Goal: Contribute content: Contribute content

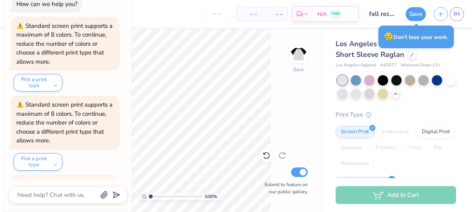
scroll to position [704, 0]
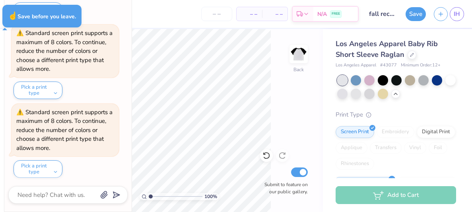
type textarea "x"
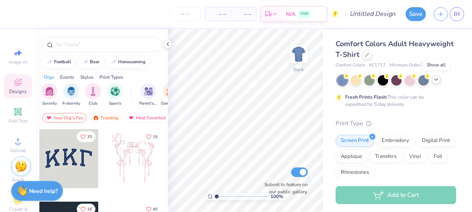
click at [435, 82] on icon at bounding box center [436, 79] width 6 height 6
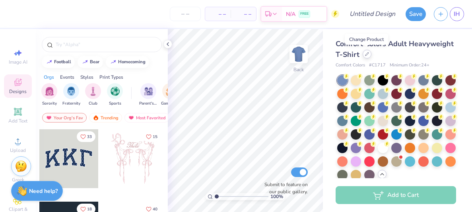
click at [367, 55] on icon at bounding box center [367, 54] width 4 height 4
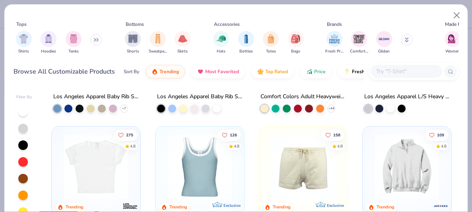
scroll to position [735, 0]
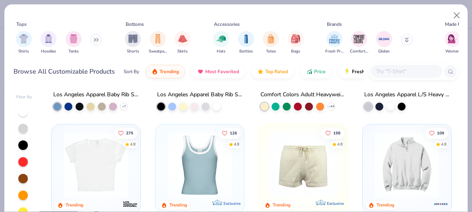
click at [98, 168] on img at bounding box center [96, 165] width 72 height 65
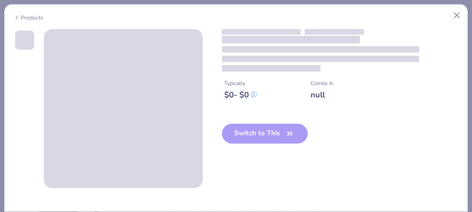
click at [265, 142] on div "Switch to This" at bounding box center [265, 140] width 86 height 33
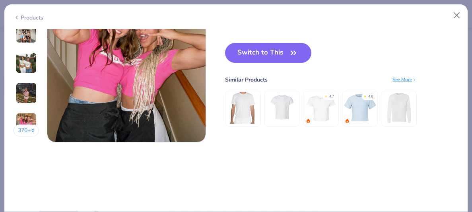
scroll to position [1065, 0]
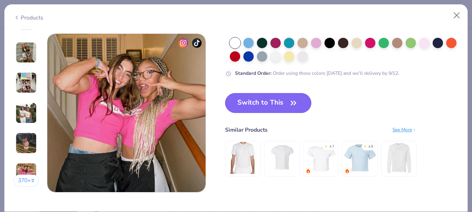
click at [281, 110] on button "Switch to This" at bounding box center [268, 103] width 86 height 20
click at [293, 105] on icon "button" at bounding box center [293, 102] width 11 height 11
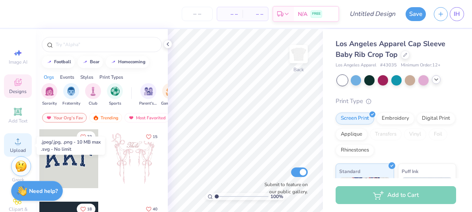
click at [19, 146] on icon at bounding box center [18, 141] width 10 height 10
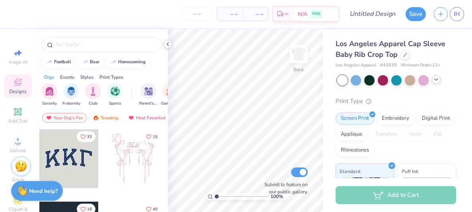
click at [169, 45] on icon at bounding box center [168, 44] width 6 height 6
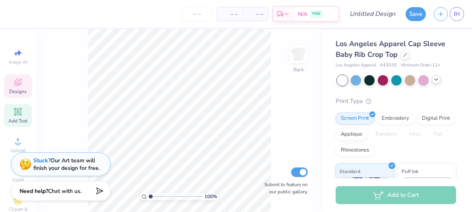
scroll to position [24, 0]
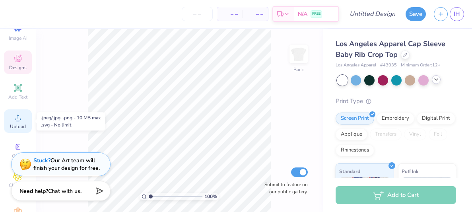
click at [19, 119] on icon at bounding box center [18, 118] width 10 height 10
click at [25, 126] on span "Upload" at bounding box center [18, 126] width 16 height 6
click at [21, 117] on icon at bounding box center [18, 118] width 10 height 10
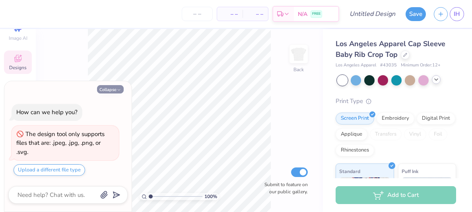
click at [113, 90] on button "Collapse" at bounding box center [110, 89] width 27 height 8
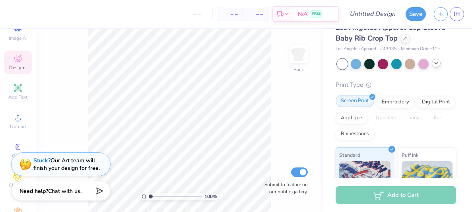
scroll to position [0, 0]
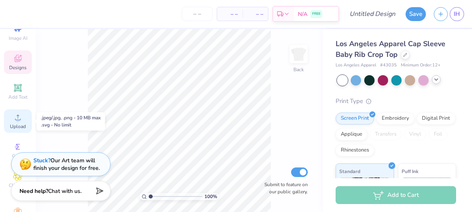
click at [16, 128] on span "Upload" at bounding box center [18, 126] width 16 height 6
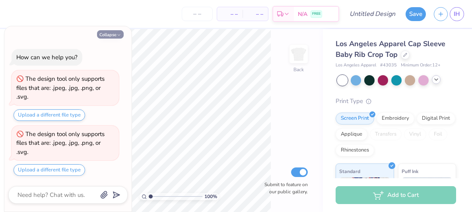
click at [117, 33] on icon "button" at bounding box center [119, 35] width 5 height 5
type textarea "x"
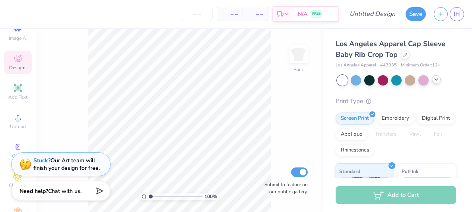
click at [19, 65] on span "Designs" at bounding box center [18, 67] width 18 height 6
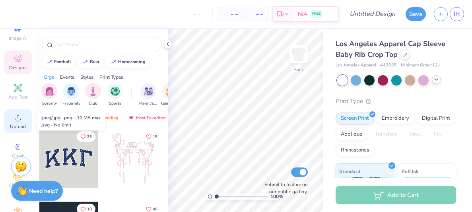
click at [17, 127] on span "Upload" at bounding box center [18, 126] width 16 height 6
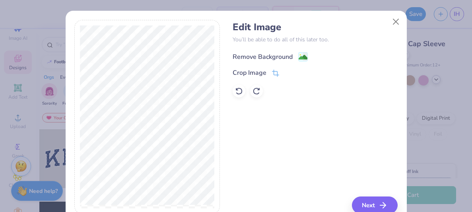
click at [292, 57] on div "Remove Background" at bounding box center [263, 57] width 60 height 10
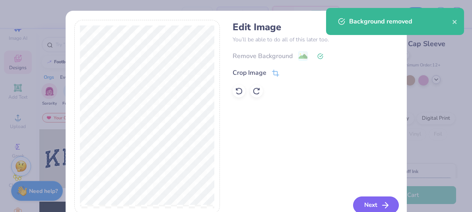
click at [380, 205] on button "Next" at bounding box center [376, 206] width 46 height 18
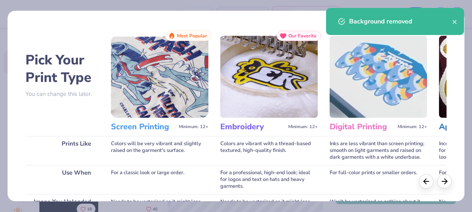
click at [458, 22] on div "Background removed" at bounding box center [395, 21] width 138 height 27
click at [456, 23] on icon "close" at bounding box center [455, 22] width 4 height 4
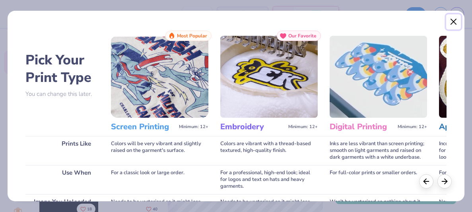
click at [452, 21] on button "Close" at bounding box center [454, 21] width 15 height 15
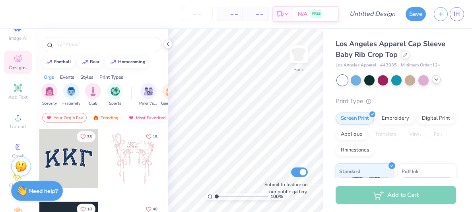
scroll to position [55, 0]
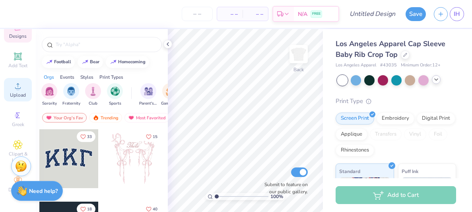
click at [19, 87] on icon at bounding box center [18, 86] width 10 height 10
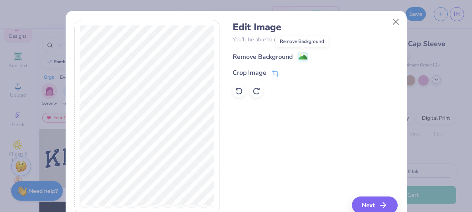
click at [302, 55] on image at bounding box center [303, 57] width 9 height 9
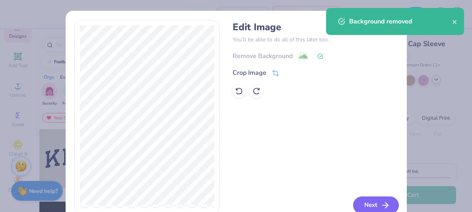
click at [377, 203] on button "Next" at bounding box center [376, 206] width 46 height 18
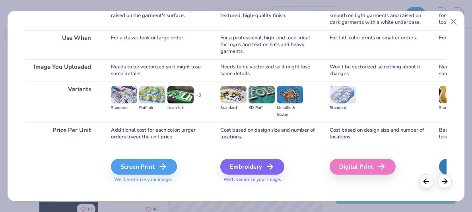
scroll to position [145, 0]
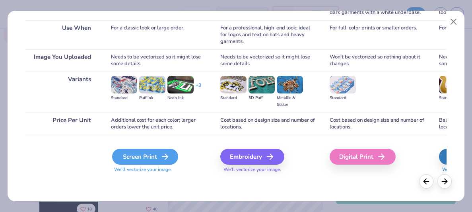
click at [164, 153] on icon at bounding box center [165, 157] width 10 height 10
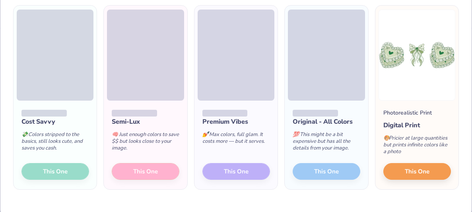
scroll to position [77, 0]
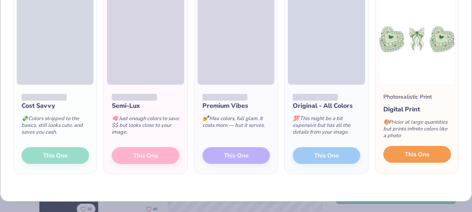
click at [413, 150] on span "This One" at bounding box center [417, 154] width 25 height 9
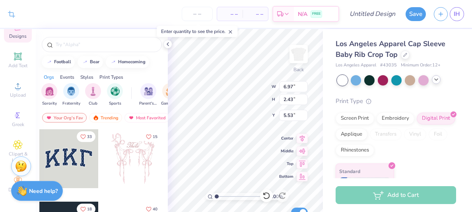
type input "3.00"
click at [168, 45] on icon at bounding box center [168, 44] width 6 height 6
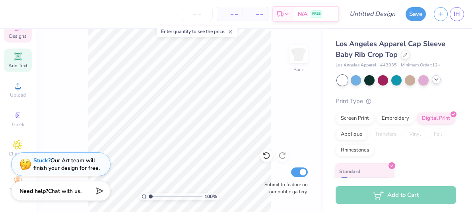
click at [24, 56] on div "Add Text" at bounding box center [18, 60] width 28 height 23
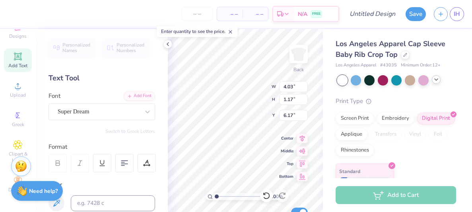
scroll to position [0, 0]
type textarea "S"
type textarea "sigma pi alpha"
type input "6.97"
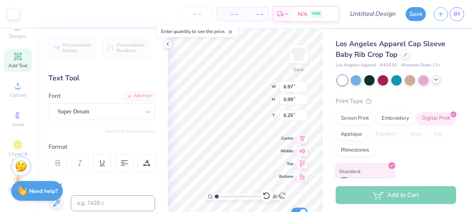
type input "0.99"
type input "6.25"
click at [99, 111] on div "Super Dream" at bounding box center [99, 111] width 84 height 12
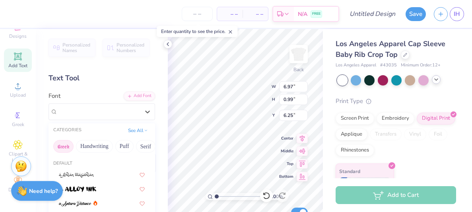
click at [63, 148] on button "Greek" at bounding box center [63, 146] width 20 height 13
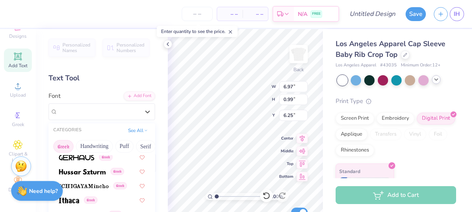
scroll to position [311, 0]
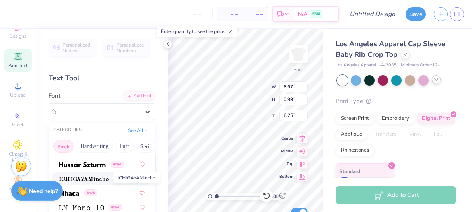
click at [86, 179] on img at bounding box center [84, 179] width 50 height 6
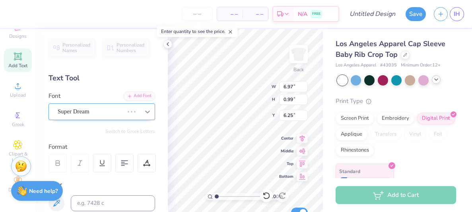
click at [143, 111] on div at bounding box center [147, 112] width 14 height 14
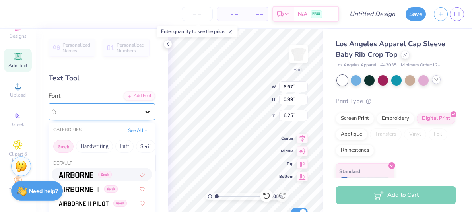
scroll to position [0, 1]
click at [101, 145] on button "Handwriting" at bounding box center [94, 146] width 37 height 13
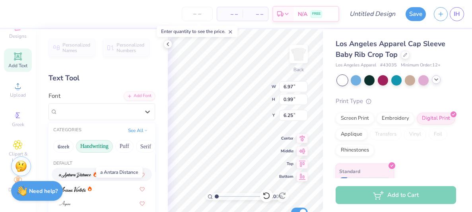
click at [90, 174] on img at bounding box center [75, 175] width 33 height 6
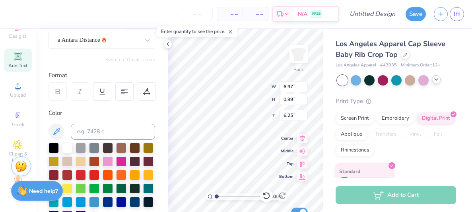
scroll to position [73, 0]
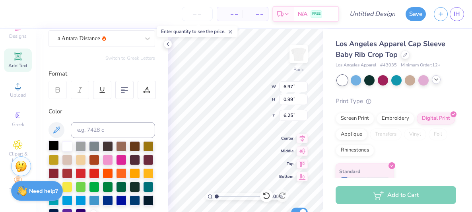
click at [51, 146] on div at bounding box center [54, 145] width 10 height 10
type input "6.54"
type input "1.70"
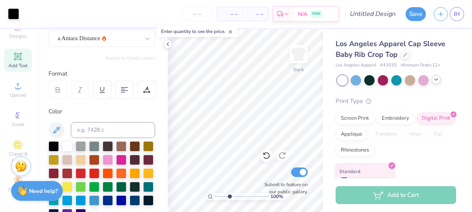
click at [229, 194] on input "range" at bounding box center [242, 196] width 54 height 7
click at [225, 195] on input "range" at bounding box center [242, 196] width 54 height 7
click at [223, 196] on input "range" at bounding box center [242, 196] width 54 height 7
click at [220, 197] on input "range" at bounding box center [242, 196] width 54 height 7
drag, startPoint x: 220, startPoint y: 198, endPoint x: 210, endPoint y: 200, distance: 9.8
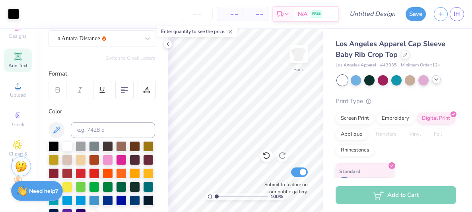
type input "1"
click at [215, 200] on input "range" at bounding box center [242, 196] width 54 height 7
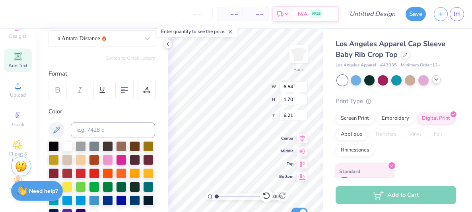
type input "5.31"
type input "1.38"
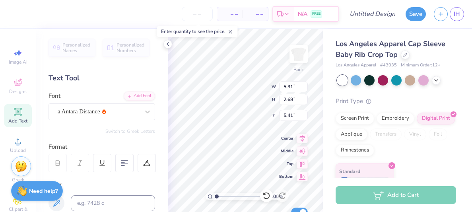
type input "1.94"
type input "5.78"
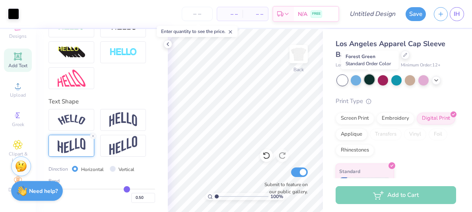
click at [371, 79] on div at bounding box center [370, 79] width 10 height 10
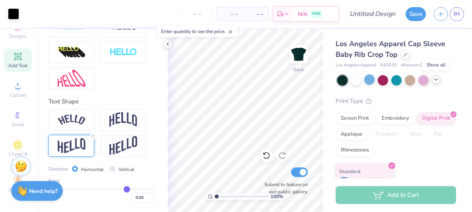
click at [435, 80] on icon at bounding box center [436, 79] width 6 height 6
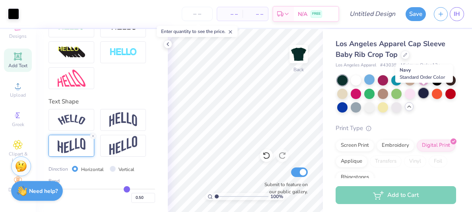
click at [426, 94] on div at bounding box center [424, 93] width 10 height 10
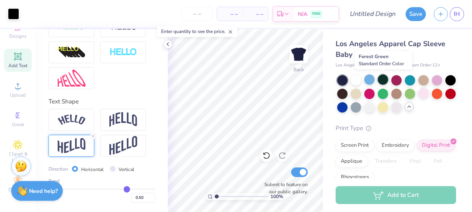
click at [385, 80] on div at bounding box center [383, 79] width 10 height 10
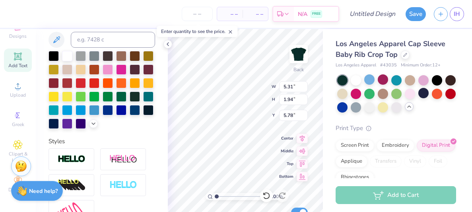
scroll to position [149, 0]
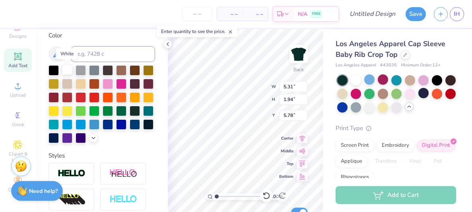
click at [66, 66] on div at bounding box center [67, 69] width 10 height 10
click at [240, 96] on div "100 % Back W 5.31 5.31 " H 1.94 1.94 " Y 5.78 5.78 " Center Middle Top Bottom S…" at bounding box center [245, 120] width 155 height 183
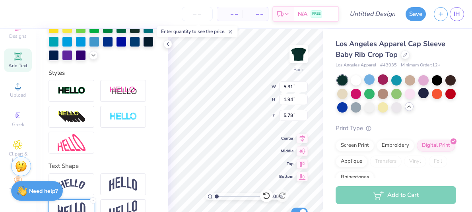
scroll to position [234, 0]
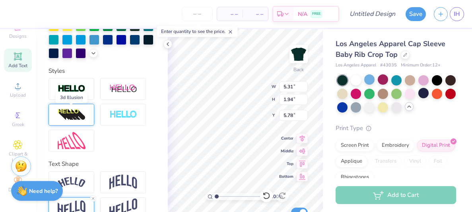
click at [77, 111] on img at bounding box center [72, 115] width 28 height 13
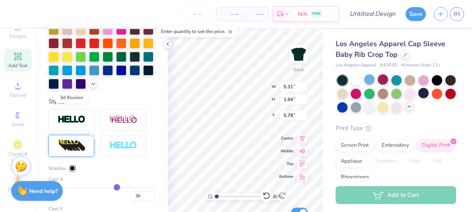
type input "6.90"
type input "2.52"
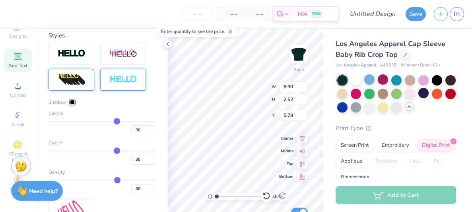
scroll to position [301, 0]
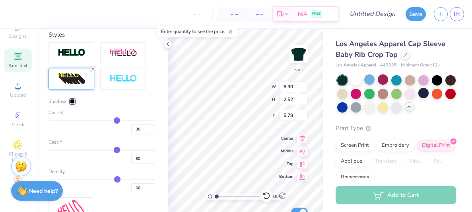
click at [92, 68] on icon at bounding box center [93, 69] width 5 height 5
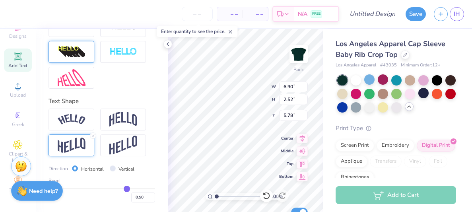
type input "5.31"
click at [136, 119] on img at bounding box center [123, 119] width 28 height 15
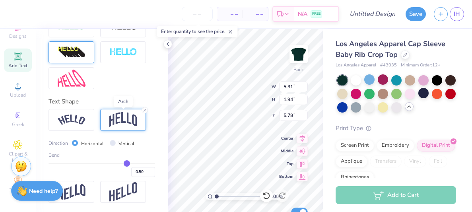
type input "1.77"
type input "5.86"
type input "5.83"
type input "1.95"
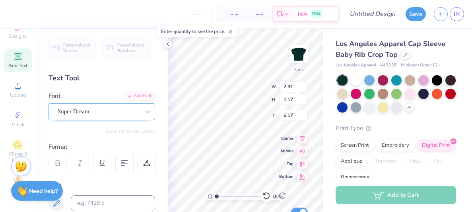
click at [94, 112] on div "Super Dream" at bounding box center [99, 111] width 84 height 12
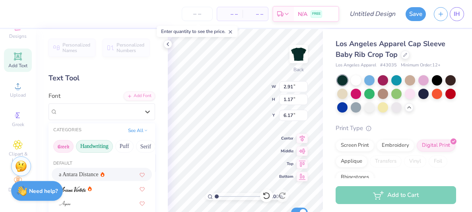
click at [58, 146] on button "Greek" at bounding box center [63, 146] width 20 height 13
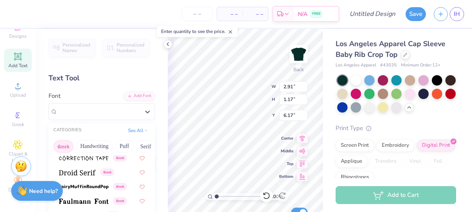
scroll to position [232, 0]
click at [100, 185] on img at bounding box center [84, 186] width 50 height 6
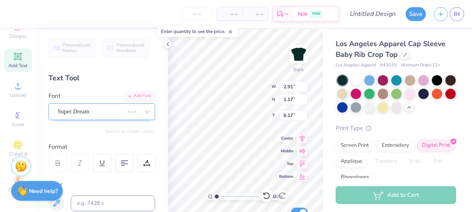
click at [113, 119] on div "Super Dream" at bounding box center [102, 111] width 107 height 17
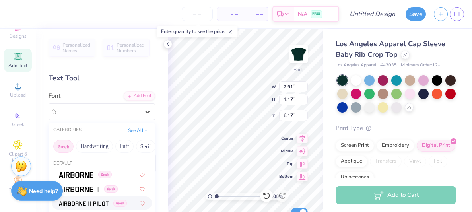
type input "3.12"
type input "1.14"
type input "6.18"
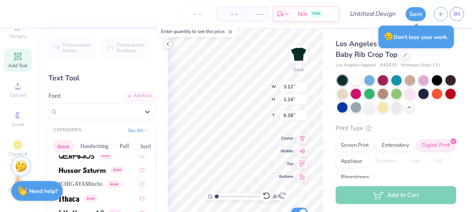
scroll to position [306, 0]
click at [93, 187] on span "ICHIGAYAMincho" at bounding box center [81, 183] width 44 height 8
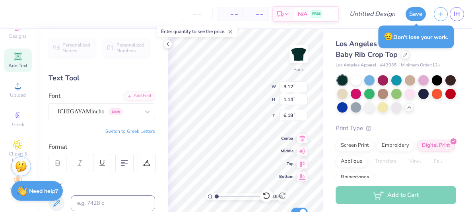
type input "2.20"
type input "0.97"
type input "7.02"
click at [226, 200] on div "100 %" at bounding box center [246, 196] width 80 height 7
type input "0.84"
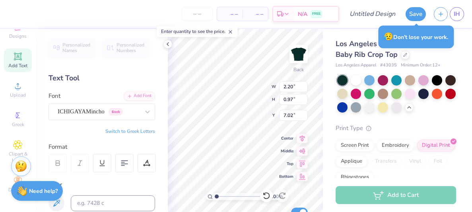
type input "0.37"
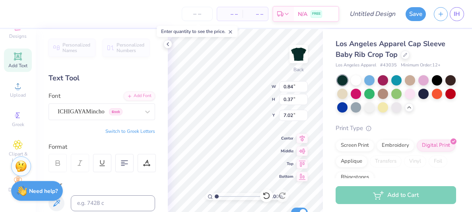
type input "2.03"
click at [222, 197] on input "range" at bounding box center [242, 196] width 54 height 7
type input "0.83"
type input "6.75"
type input "1.10"
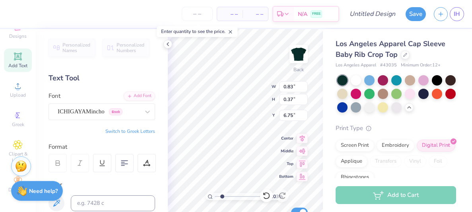
type input "0.49"
type input "6.26"
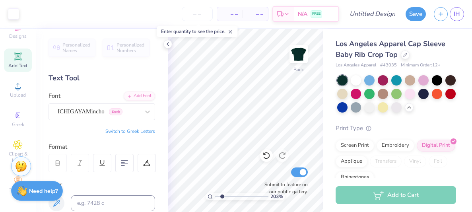
click at [16, 66] on span "Add Text" at bounding box center [17, 65] width 19 height 6
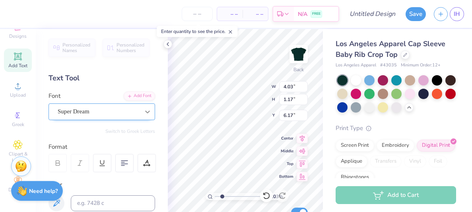
type textarea "1996"
click at [148, 111] on icon at bounding box center [147, 112] width 5 height 3
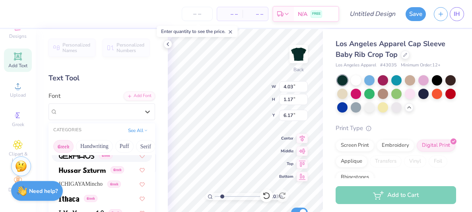
scroll to position [308, 0]
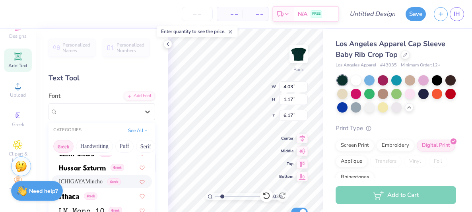
click at [97, 177] on span "ICHIGAYAMincho" at bounding box center [81, 181] width 44 height 8
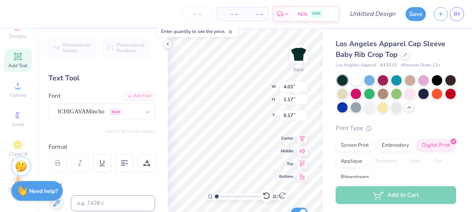
click at [215, 199] on input "range" at bounding box center [242, 196] width 54 height 7
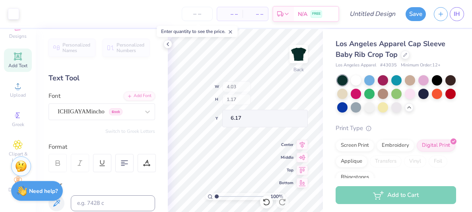
drag, startPoint x: 222, startPoint y: 196, endPoint x: 216, endPoint y: 196, distance: 6.4
click at [216, 196] on input "range" at bounding box center [242, 196] width 54 height 7
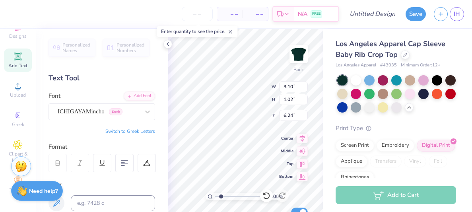
click at [221, 197] on input "range" at bounding box center [242, 196] width 54 height 7
type input "1"
type input "1.47"
type input "0.49"
drag, startPoint x: 215, startPoint y: 196, endPoint x: 222, endPoint y: 197, distance: 6.8
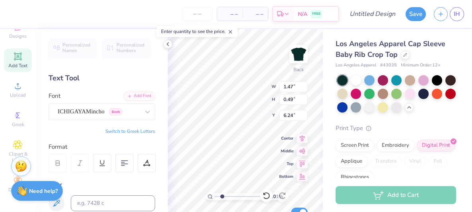
type input "2.01"
click at [222, 197] on input "range" at bounding box center [242, 196] width 54 height 7
type input "1.10"
type input "6.26"
type input "1.47"
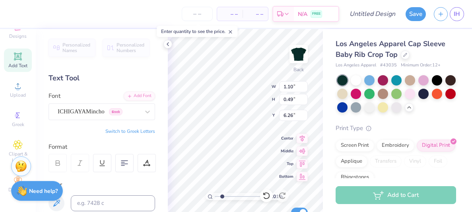
type input "6.51"
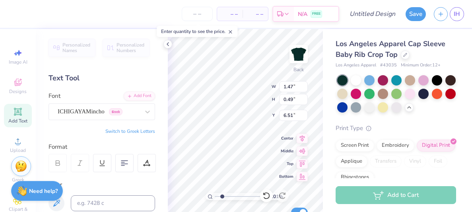
scroll to position [55, 0]
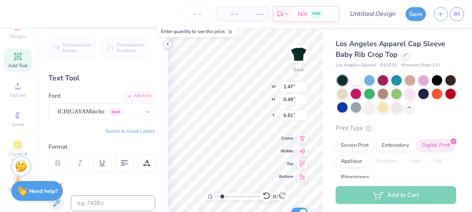
click at [171, 43] on div at bounding box center [168, 44] width 9 height 9
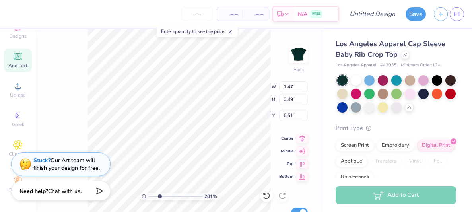
click at [160, 195] on input "range" at bounding box center [176, 196] width 54 height 7
type input "1.02"
click at [151, 199] on input "range" at bounding box center [176, 196] width 54 height 7
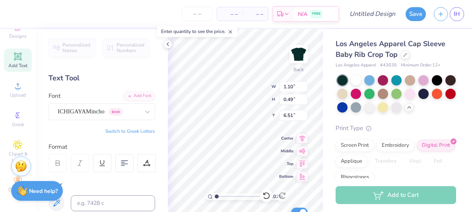
scroll to position [0, 0]
type textarea "est. 1996"
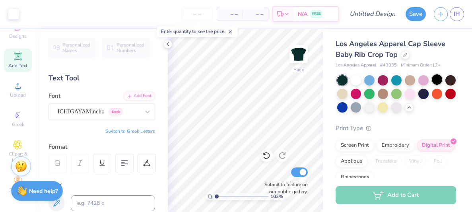
drag, startPoint x: 357, startPoint y: 85, endPoint x: 436, endPoint y: 82, distance: 79.3
click at [357, 86] on div at bounding box center [356, 80] width 10 height 10
click at [436, 82] on div at bounding box center [437, 79] width 10 height 10
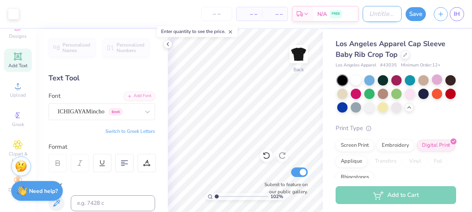
click at [388, 17] on input "Design Title" at bounding box center [382, 14] width 39 height 16
type input "fall rec. 2025"
click at [411, 15] on button "Save" at bounding box center [416, 13] width 20 height 14
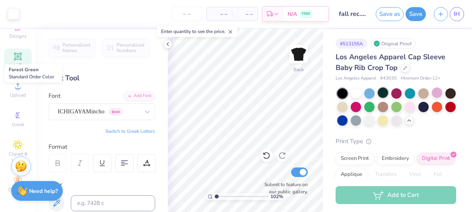
click at [386, 92] on div at bounding box center [383, 93] width 10 height 10
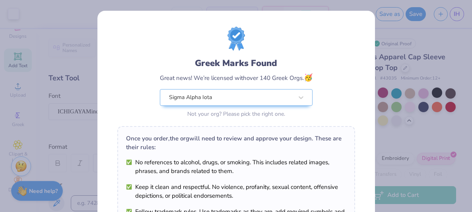
scroll to position [160, 0]
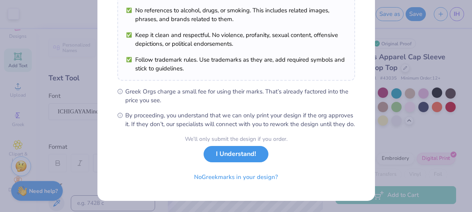
click at [241, 158] on button "I Understand!" at bounding box center [236, 154] width 65 height 16
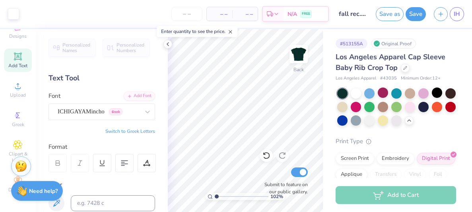
scroll to position [43, 0]
click at [415, 17] on button "Save" at bounding box center [416, 13] width 20 height 14
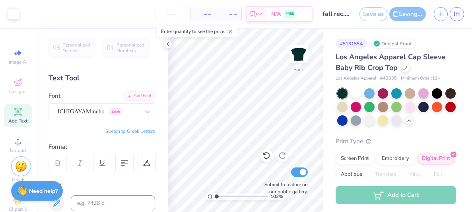
scroll to position [55, 0]
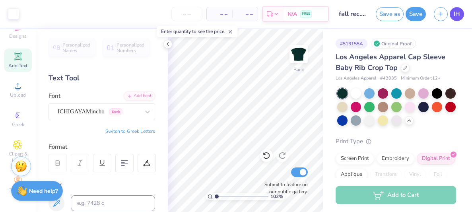
click at [457, 11] on span "IH" at bounding box center [457, 14] width 6 height 9
